Goal: Navigation & Orientation: Find specific page/section

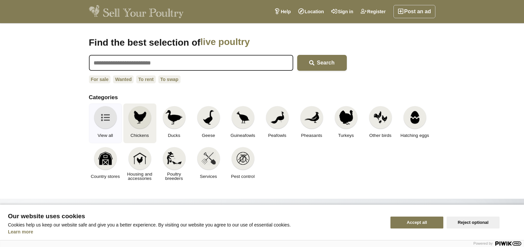
click at [134, 118] on img at bounding box center [140, 117] width 15 height 15
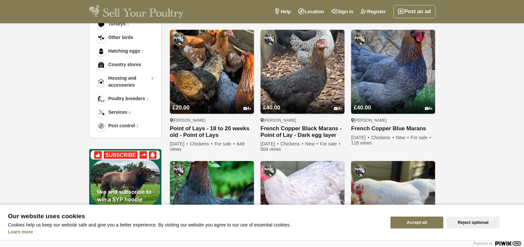
scroll to position [355, 0]
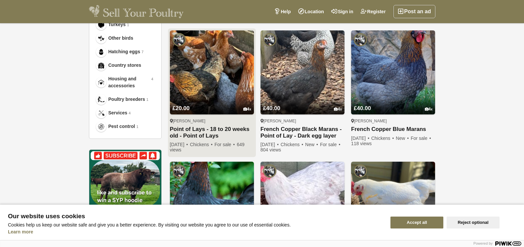
click at [221, 84] on img at bounding box center [212, 72] width 84 height 84
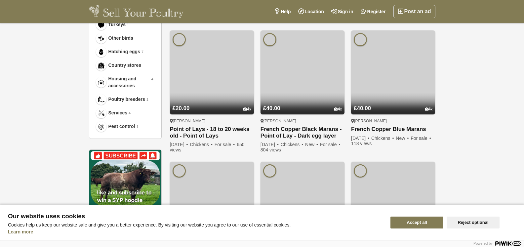
scroll to position [355, 0]
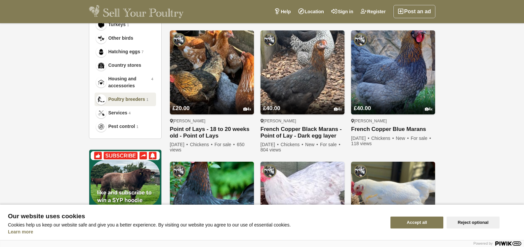
click at [121, 97] on span "Poultry breeders" at bounding box center [126, 99] width 37 height 7
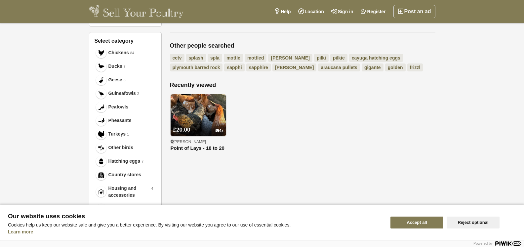
scroll to position [223, 0]
